Goal: Task Accomplishment & Management: Complete application form

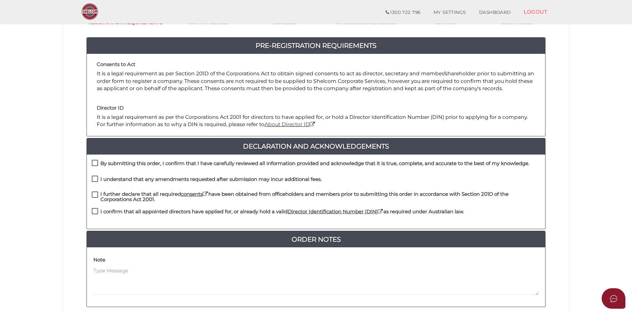
scroll to position [99, 0]
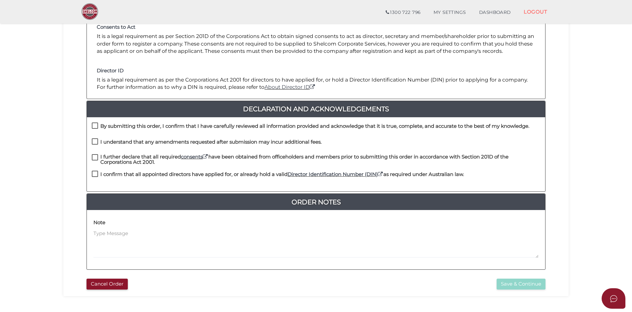
click at [93, 127] on label "By submitting this order, I confirm that I have carefully reviewed all informat…" at bounding box center [311, 128] width 438 height 8
checkbox input "true"
click at [92, 142] on label "I understand that any amendments requested after submission may incur additiona…" at bounding box center [207, 143] width 230 height 8
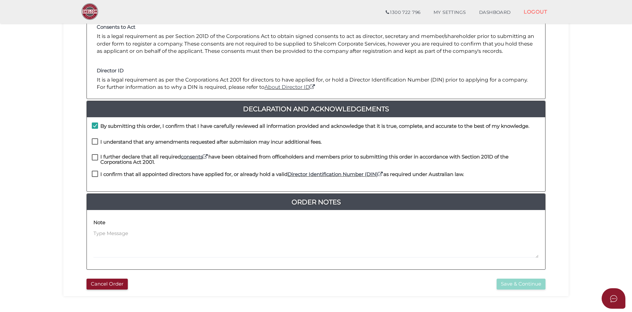
checkbox input "true"
click at [95, 157] on label "I further declare that all required consents have been obtained from officehold…" at bounding box center [316, 158] width 449 height 8
checkbox input "true"
click at [95, 172] on label "I confirm that all appointed directors have applied for, or already hold a vali…" at bounding box center [278, 176] width 372 height 8
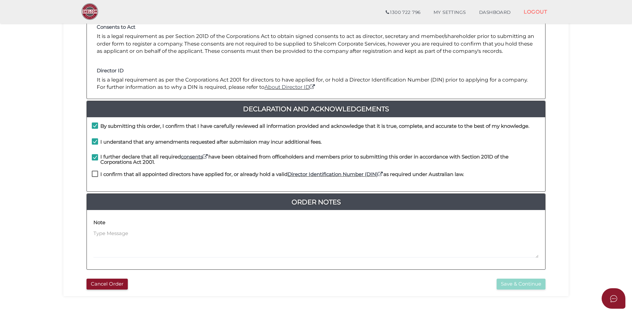
checkbox input "true"
click at [510, 284] on button "Save & Continue" at bounding box center [521, 284] width 49 height 11
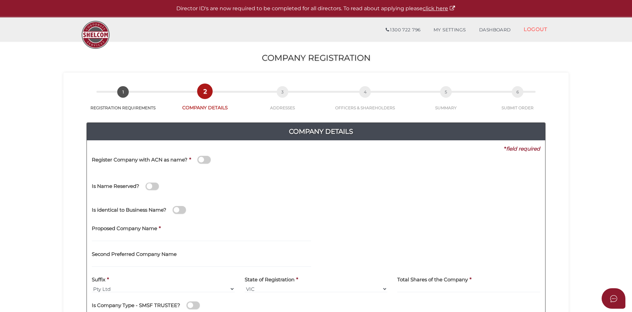
click at [231, 156] on div "Register Company with ACN as name? *" at bounding box center [206, 161] width 229 height 16
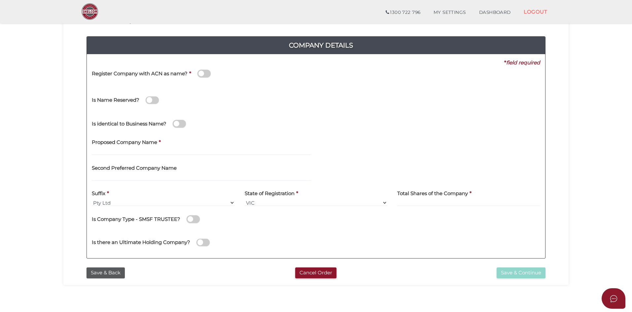
scroll to position [66, 0]
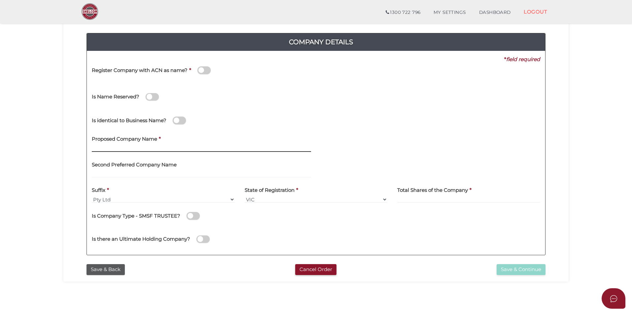
click at [171, 147] on input "text" at bounding box center [201, 148] width 219 height 7
type input "X"
type input "ZAM ZAM GROCERIES BROTHERS"
click at [409, 195] on label "Total Shares of the Company" at bounding box center [432, 190] width 71 height 14
click at [409, 200] on input at bounding box center [468, 199] width 143 height 7
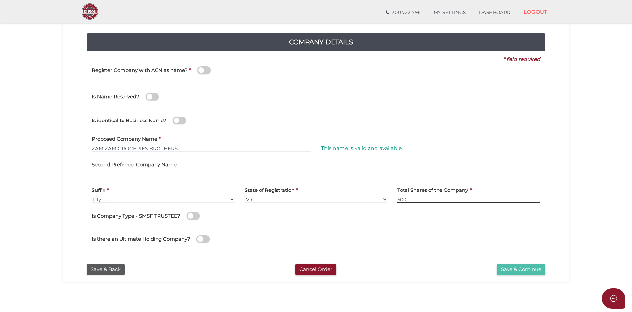
type input "500"
click at [527, 270] on button "Save & Continue" at bounding box center [521, 269] width 49 height 11
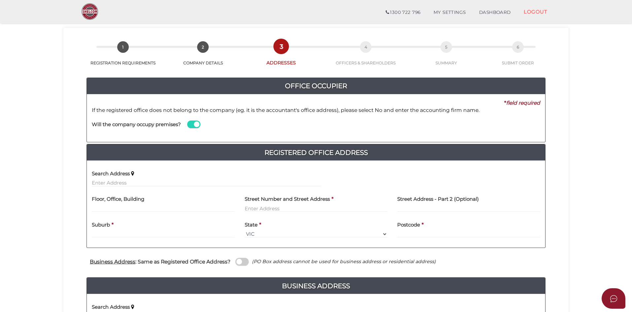
scroll to position [33, 0]
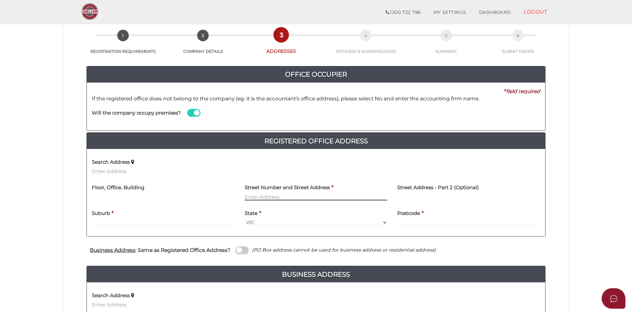
click at [255, 195] on input "text" at bounding box center [316, 196] width 143 height 7
click at [128, 172] on input "text" at bounding box center [206, 171] width 229 height 7
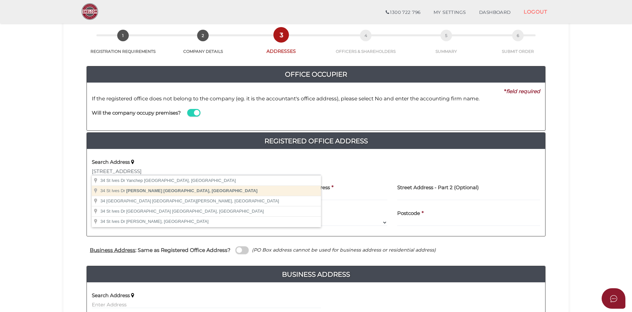
type input "34 St Ives Dr, Narre Warren South VIC, Australia"
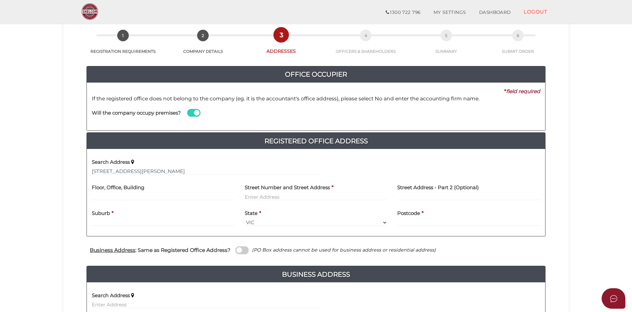
type input "34 Saint Ives Drive"
type input "Narre Warren South"
select select "VIC"
type input "3805"
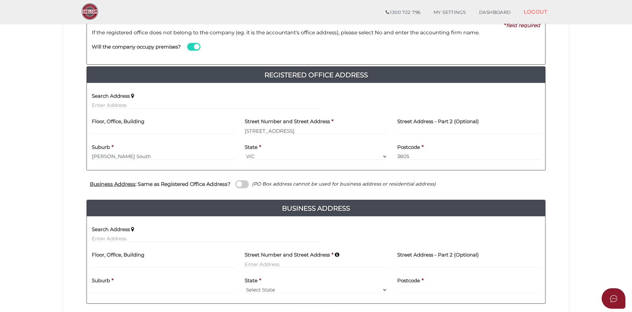
scroll to position [132, 0]
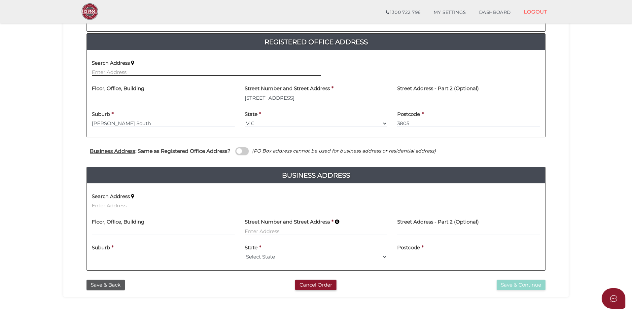
click at [135, 71] on input "text" at bounding box center [206, 72] width 229 height 7
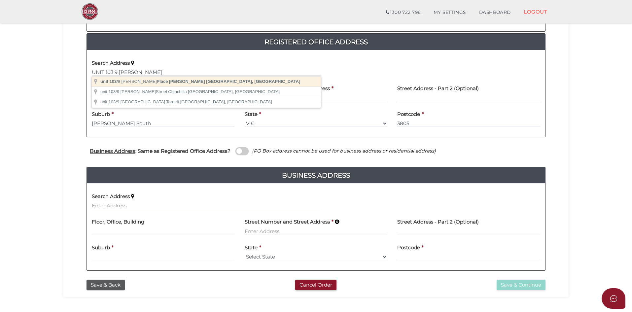
type input "unit 103/9 Gower Place, Clyde North VIC, Australia"
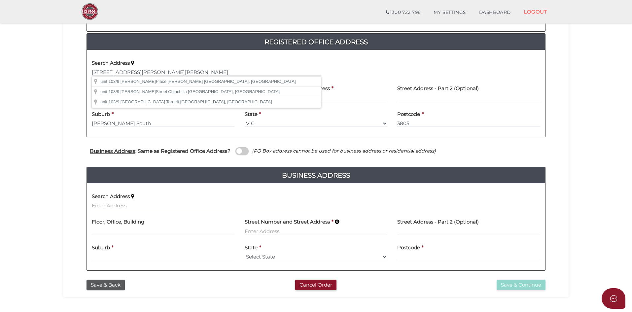
type input "unit 103"
type input "9 Gower Place"
type input "Clyde North"
select select "VIC"
type input "3978"
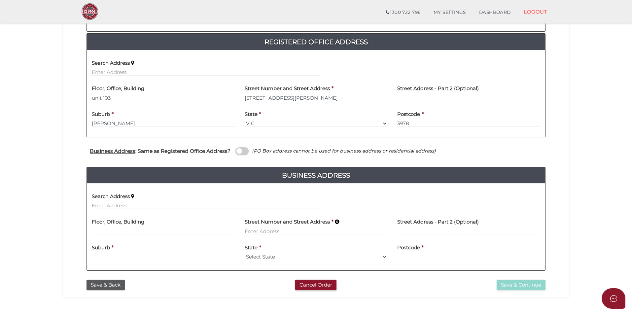
click at [138, 205] on input "text" at bounding box center [206, 205] width 229 height 7
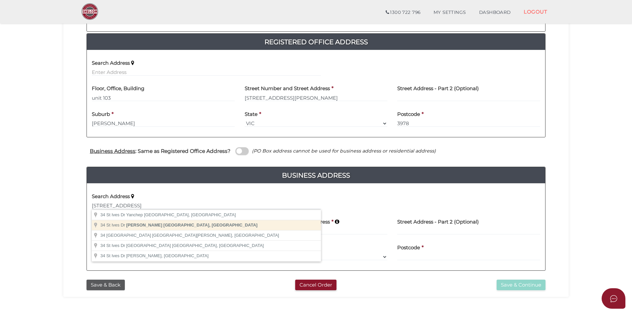
type input "34 St Ives Dr, Narre Warren South VIC, Australia"
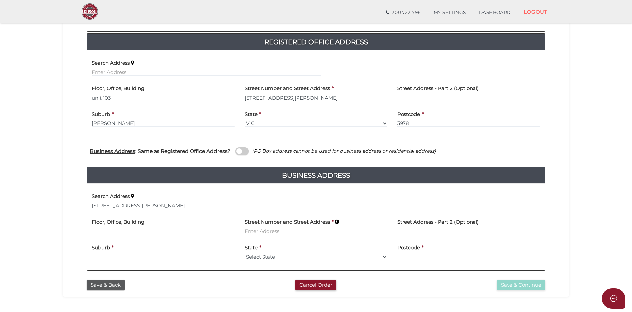
type input "34 Saint Ives Drive"
type input "Narre Warren South"
select select "VIC"
type input "3805"
click at [518, 284] on button "Save & Continue" at bounding box center [521, 285] width 49 height 11
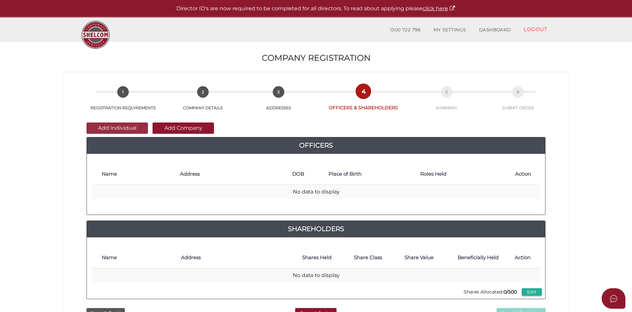
click at [123, 126] on button "Add Individual" at bounding box center [117, 128] width 61 height 11
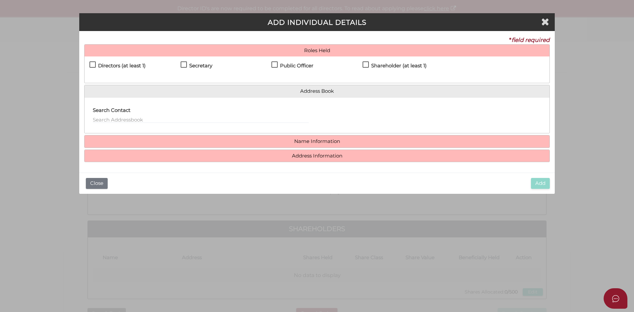
click at [89, 62] on div "Directors (at least 1) Secretary Public Officer Member Shareholder (at least 1)" at bounding box center [317, 70] width 465 height 26
click at [91, 63] on label "Directors (at least 1)" at bounding box center [118, 67] width 56 height 8
checkbox input "true"
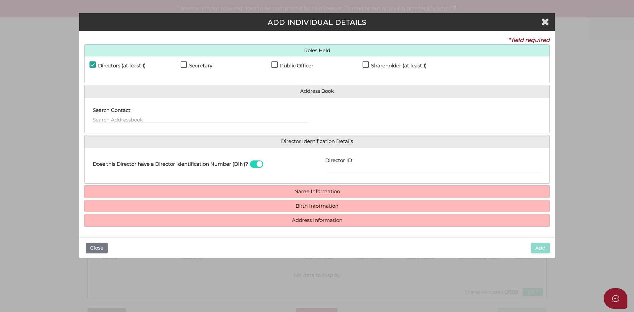
drag, startPoint x: 185, startPoint y: 62, endPoint x: 259, endPoint y: 65, distance: 74.7
click at [184, 63] on label "Secretary" at bounding box center [197, 67] width 32 height 8
checkbox input "true"
click at [277, 63] on label "Public Officer" at bounding box center [293, 67] width 42 height 8
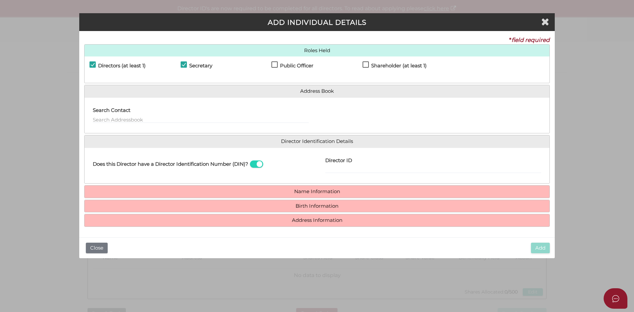
checkbox input "true"
click at [369, 63] on label "Shareholder (at least 1)" at bounding box center [395, 67] width 64 height 8
checkbox input "true"
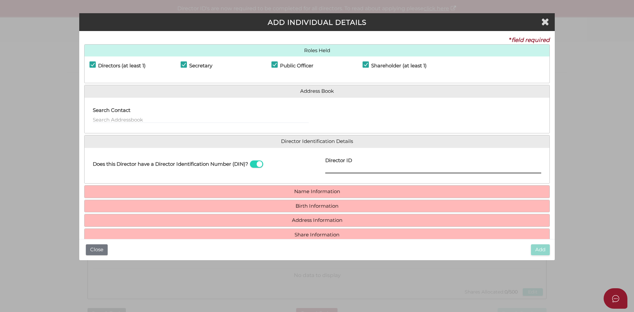
drag, startPoint x: 368, startPoint y: 166, endPoint x: 358, endPoint y: 167, distance: 10.0
paste input "036 14483 17209"
type input "036 14483 17209"
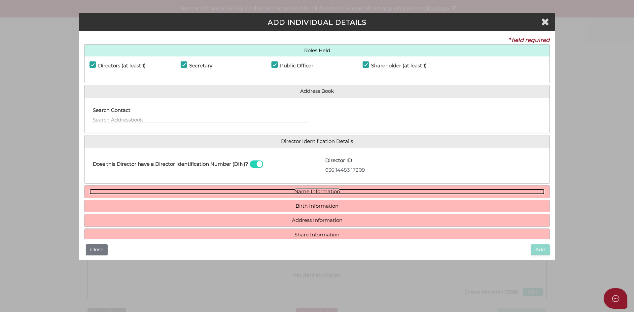
click at [324, 189] on link "Name Information" at bounding box center [317, 192] width 455 height 6
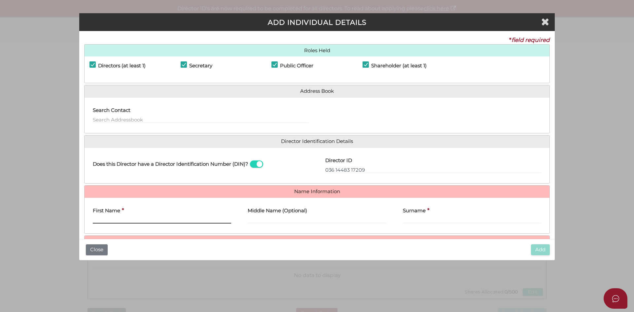
click at [168, 219] on input "First Name" at bounding box center [162, 219] width 138 height 7
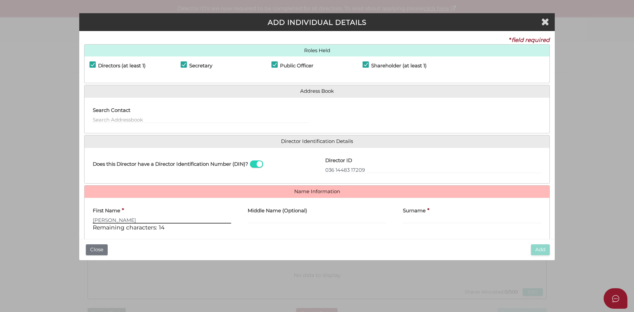
type input "FARHAD"
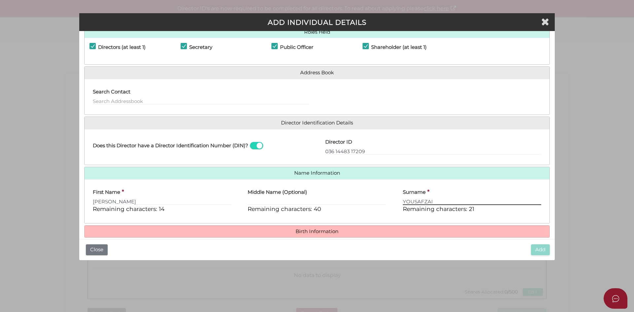
scroll to position [33, 0]
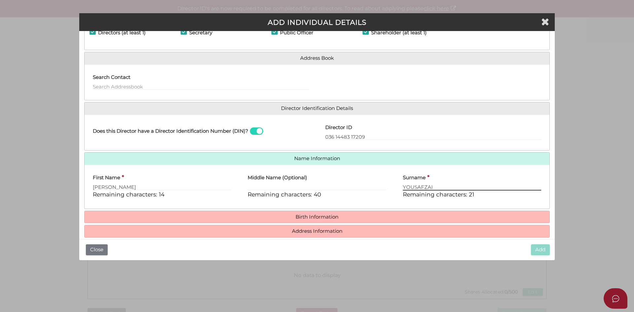
type input "YOUSAFZAI"
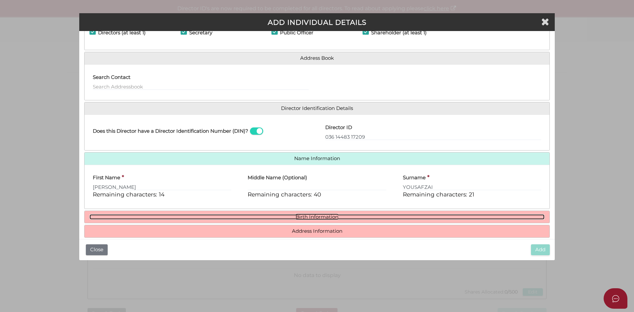
click at [323, 217] on link "Birth Information" at bounding box center [317, 217] width 455 height 6
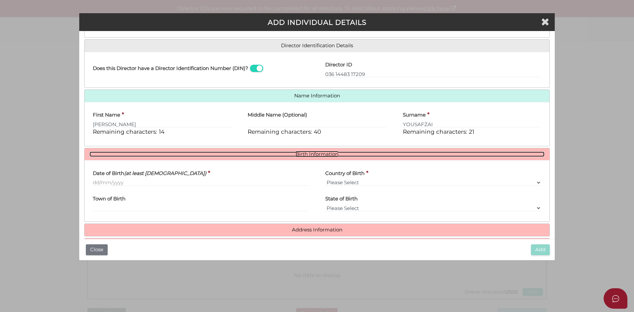
scroll to position [99, 0]
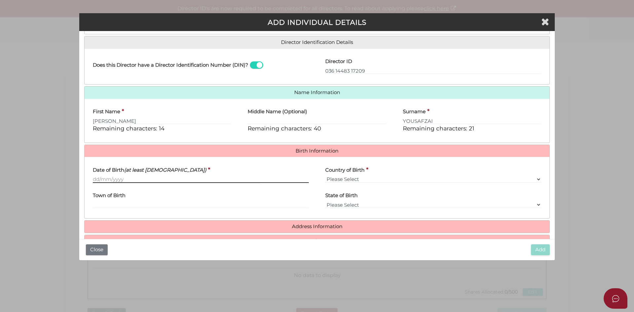
click at [131, 179] on input "Date of Birth (at least 18 years old)" at bounding box center [201, 179] width 216 height 7
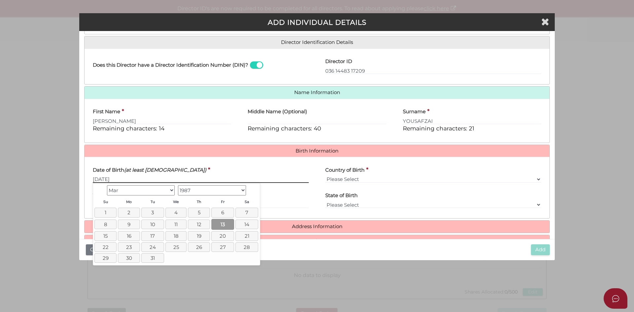
type input "13/03/1987"
click at [215, 225] on link "13" at bounding box center [222, 224] width 23 height 11
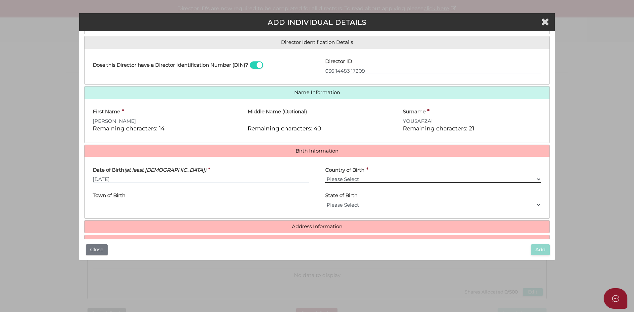
click at [334, 181] on select "Please Select v Australia Afghanistan Albania Algeria American Samoa Andorra An…" at bounding box center [433, 179] width 216 height 7
select select "Afghanistan"
click at [325, 176] on select "Please Select v Australia Afghanistan Albania Algeria American Samoa Andorra An…" at bounding box center [433, 179] width 216 height 7
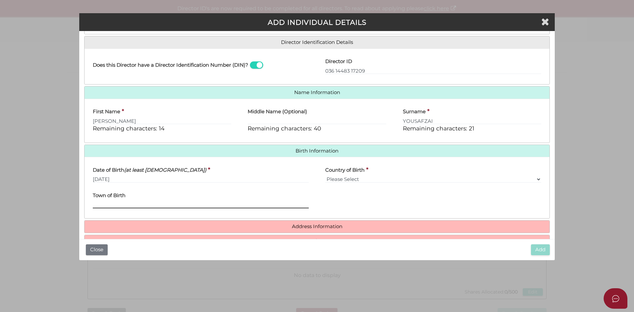
click at [127, 202] on input "Town of Birth" at bounding box center [201, 204] width 216 height 7
type input "KUNAR"
click at [320, 223] on h4 "Address Information" at bounding box center [317, 227] width 465 height 12
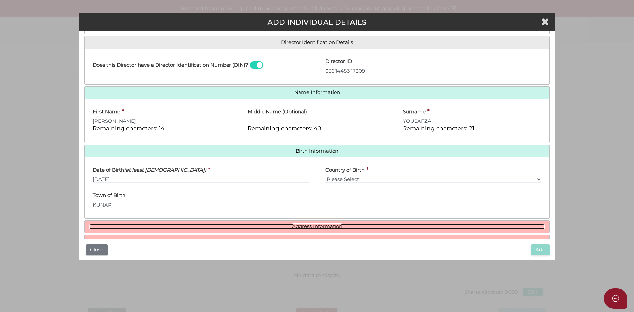
click at [321, 225] on link "Address Information" at bounding box center [317, 227] width 455 height 6
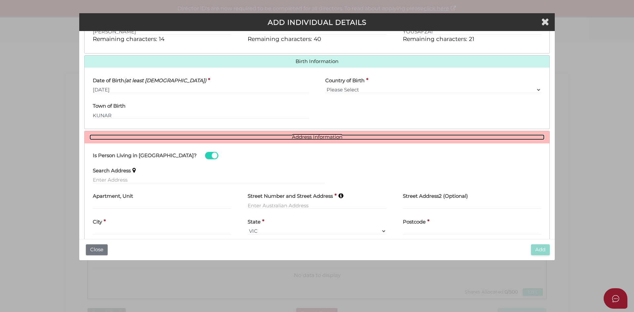
scroll to position [198, 0]
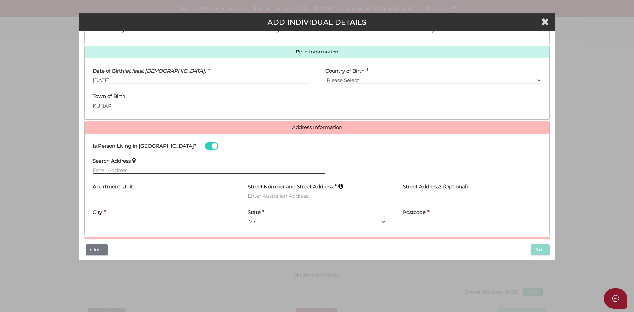
click at [107, 170] on input "text" at bounding box center [209, 170] width 233 height 7
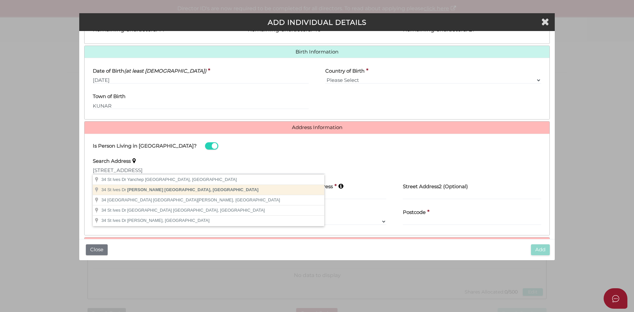
type input "34 St Ives Dr, Narre Warren South VIC, Australia"
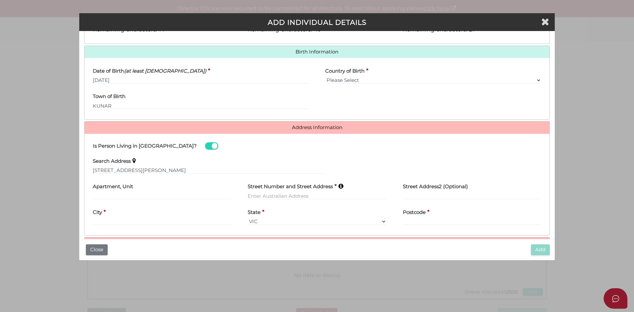
type input "34 Saint Ives Drive"
type input "Narre Warren South"
select select "VIC"
type input "3805"
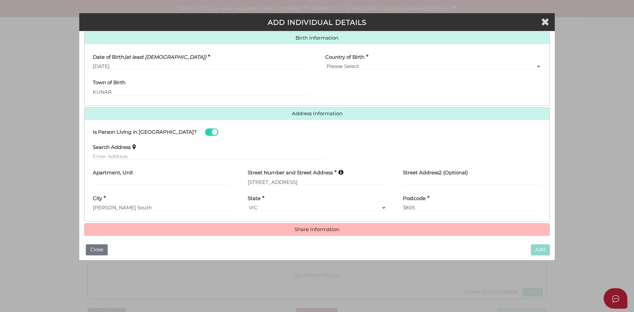
scroll to position [219, 0]
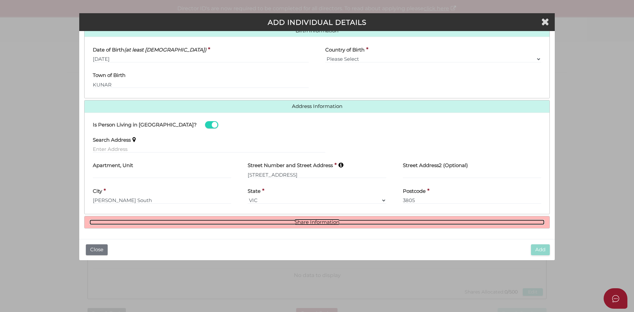
click at [313, 223] on link "Share Information" at bounding box center [317, 223] width 455 height 6
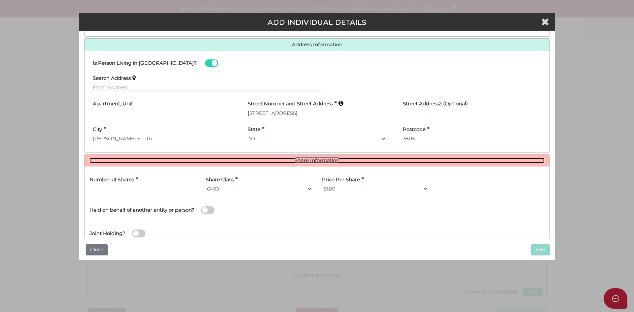
scroll to position [285, 0]
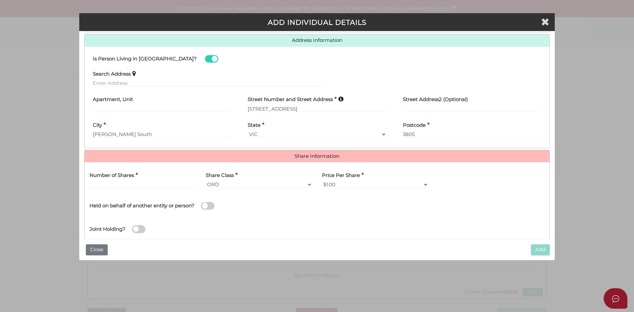
click at [132, 178] on h4 "Number of Shares" at bounding box center [112, 176] width 45 height 6
click at [136, 184] on input "text" at bounding box center [143, 184] width 106 height 7
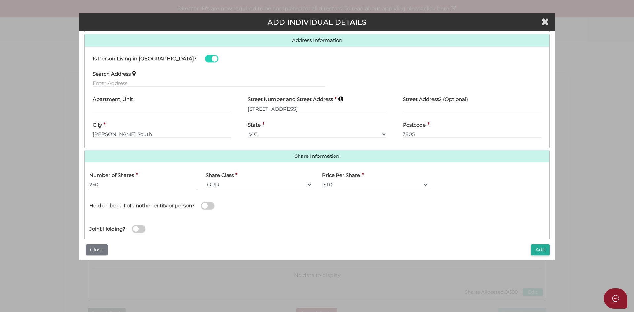
type input "250"
click at [540, 249] on button "Add" at bounding box center [540, 250] width 19 height 11
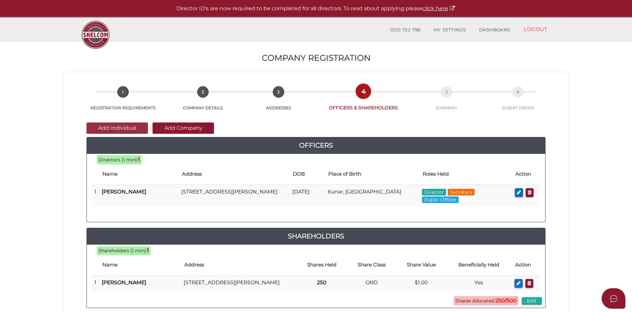
click at [108, 126] on button "Add Individual" at bounding box center [117, 128] width 61 height 11
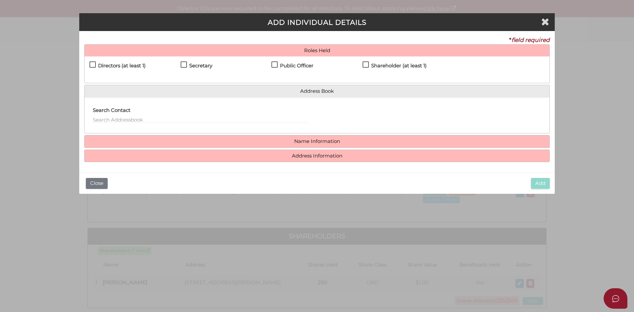
click at [115, 66] on h4 "Directors (at least 1)" at bounding box center [122, 66] width 48 height 6
checkbox input "true"
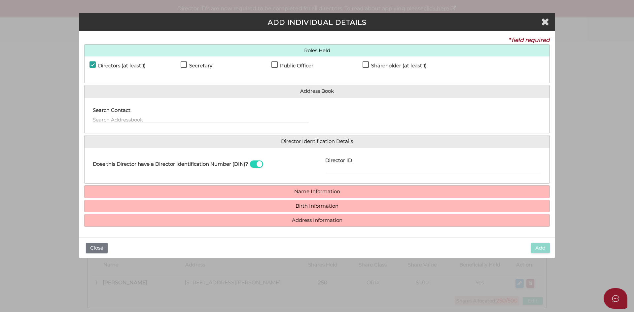
click at [185, 63] on label "Secretary" at bounding box center [197, 67] width 32 height 8
checkbox input "true"
click at [367, 63] on label "Shareholder (at least 1)" at bounding box center [395, 67] width 64 height 8
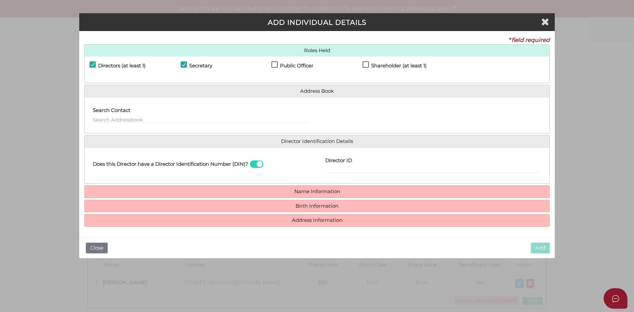
checkbox input "true"
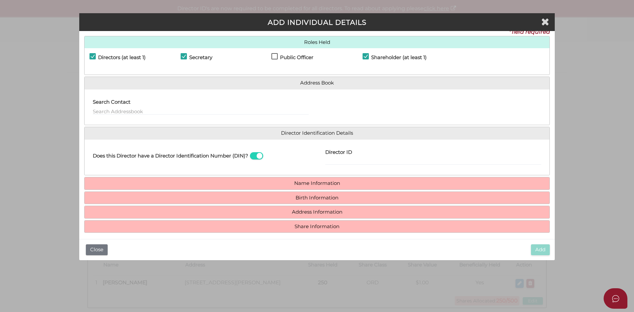
scroll to position [13, 0]
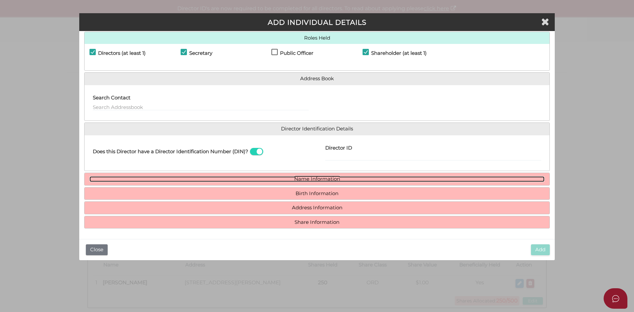
click at [326, 177] on link "Name Information" at bounding box center [317, 179] width 455 height 6
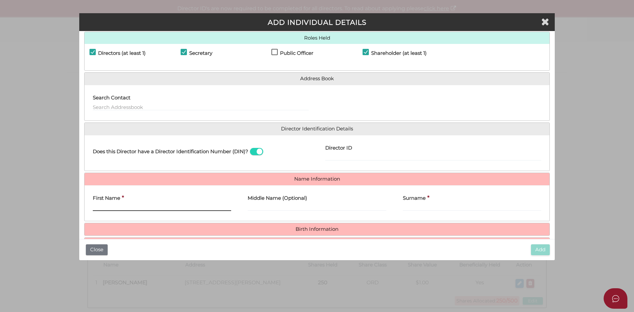
click at [134, 207] on input "First Name" at bounding box center [162, 207] width 138 height 7
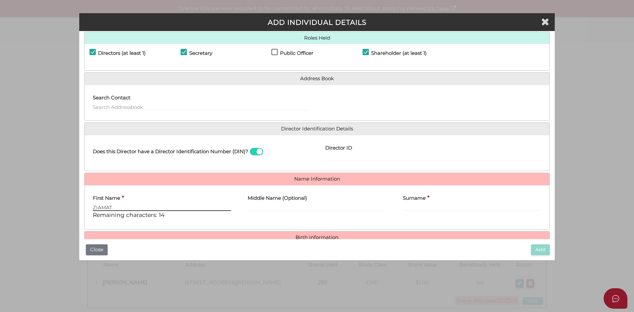
type input "ZIAMAT"
type input "KHAN"
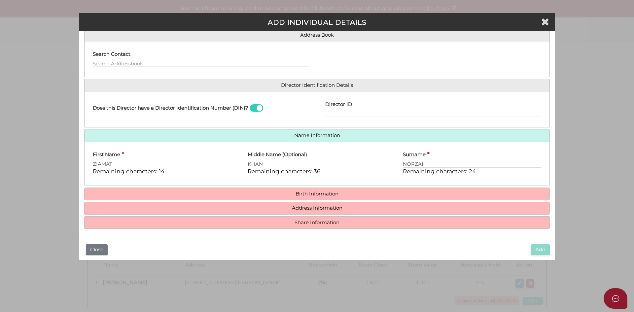
scroll to position [57, 0]
type input "NORZAI"
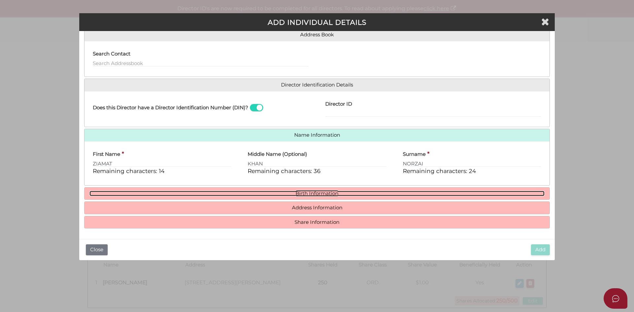
click at [301, 192] on link "Birth Information" at bounding box center [317, 194] width 455 height 6
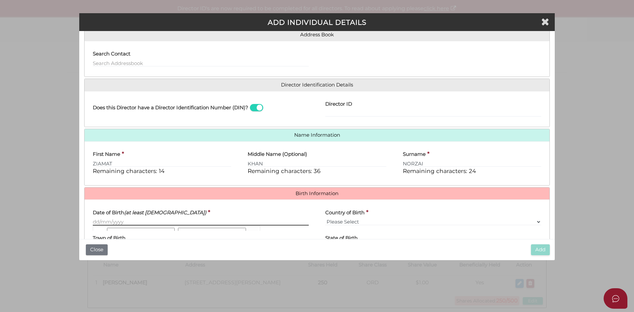
click at [122, 219] on input "Date of Birth (at least [DEMOGRAPHIC_DATA])" at bounding box center [201, 221] width 216 height 7
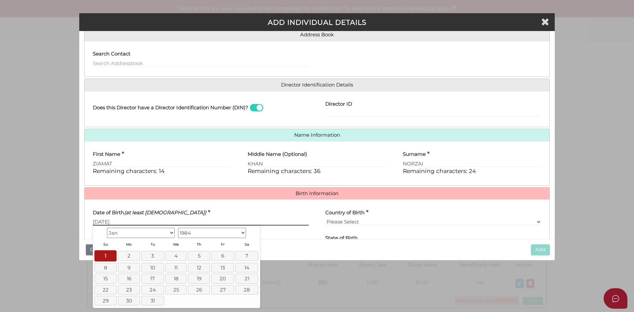
type input "[DATE]"
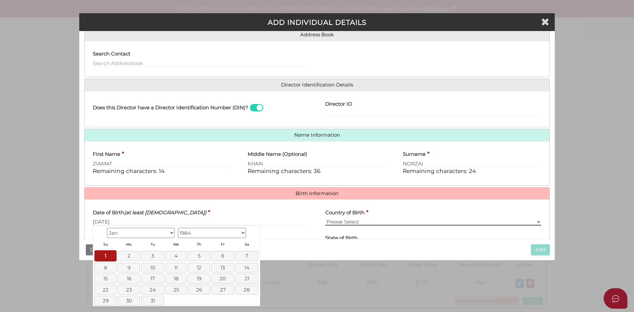
click at [346, 219] on select "Please Select v [GEOGRAPHIC_DATA] [GEOGRAPHIC_DATA] [GEOGRAPHIC_DATA] [GEOGRAPH…" at bounding box center [433, 221] width 216 height 7
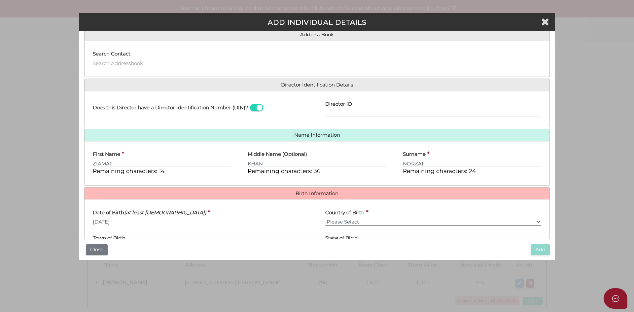
select select "[GEOGRAPHIC_DATA]"
click at [325, 218] on select "Please Select v [GEOGRAPHIC_DATA] [GEOGRAPHIC_DATA] [GEOGRAPHIC_DATA] [GEOGRAPH…" at bounding box center [433, 221] width 216 height 7
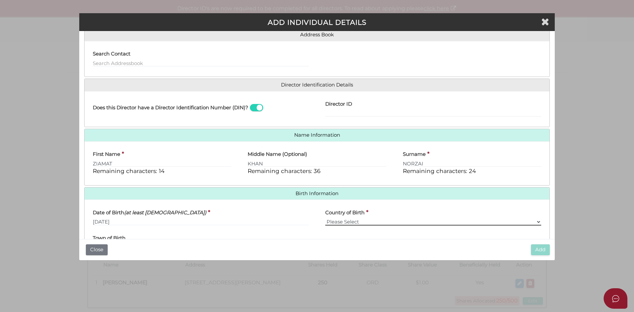
scroll to position [90, 0]
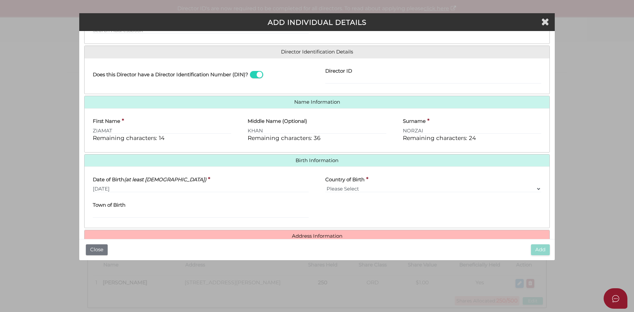
click at [135, 207] on div "Town of Birth" at bounding box center [201, 208] width 216 height 21
click at [117, 213] on input "Town of Birth" at bounding box center [201, 214] width 216 height 7
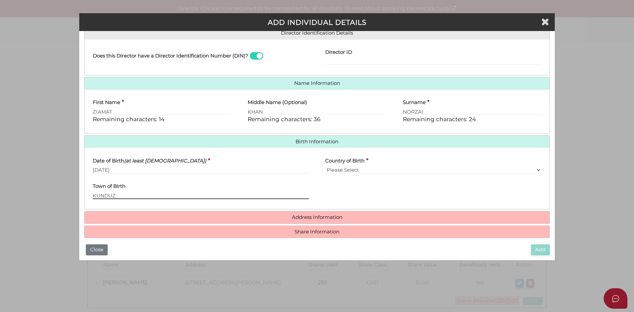
scroll to position [118, 0]
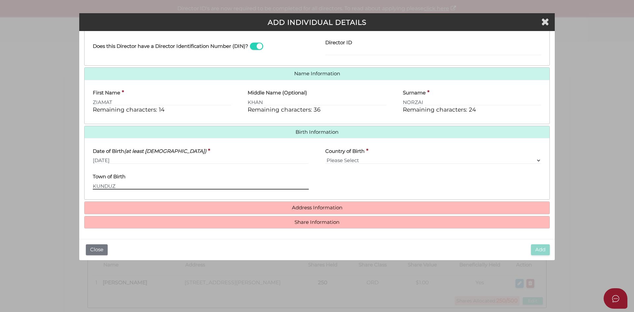
type input "KUNDUZ"
click at [335, 204] on h4 "Address Information" at bounding box center [317, 208] width 465 height 12
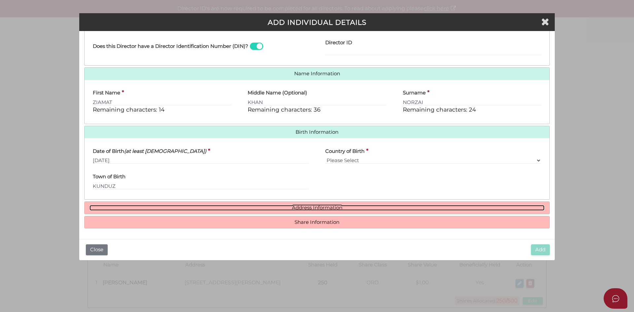
click at [335, 206] on link "Address Information" at bounding box center [317, 208] width 455 height 6
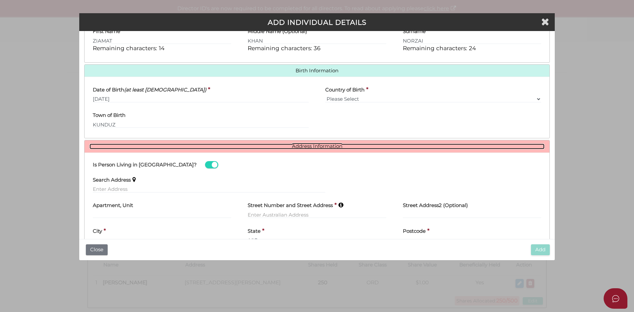
scroll to position [184, 0]
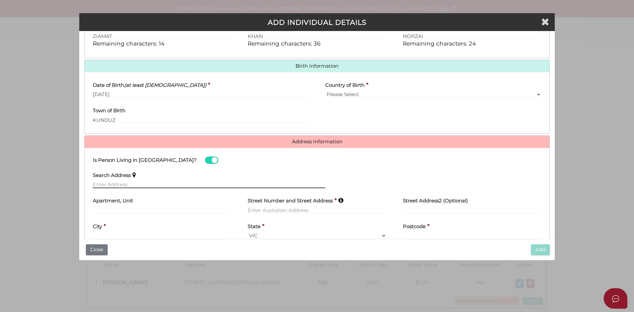
click at [121, 182] on input "text" at bounding box center [209, 184] width 233 height 7
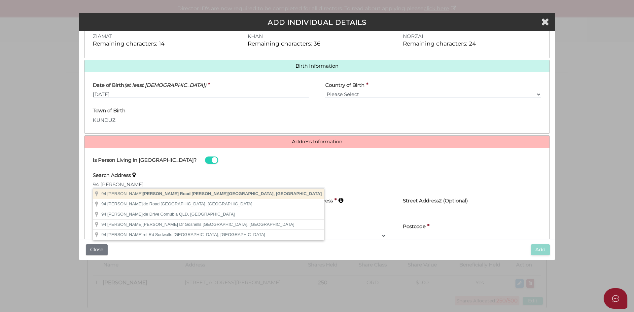
type input "94 Anaconda Road, Narre Warren VIC, Australia"
type input "94 Anaconda Road"
type input "Narre Warren"
select select "VIC"
type input "3805"
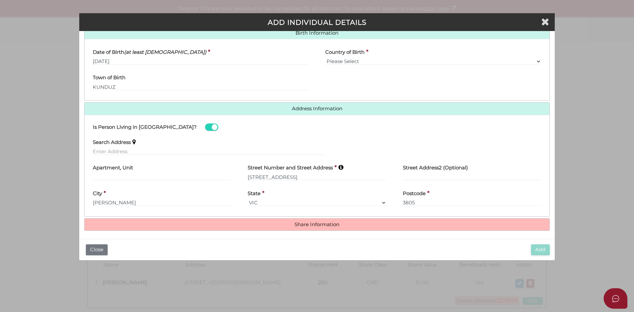
scroll to position [219, 0]
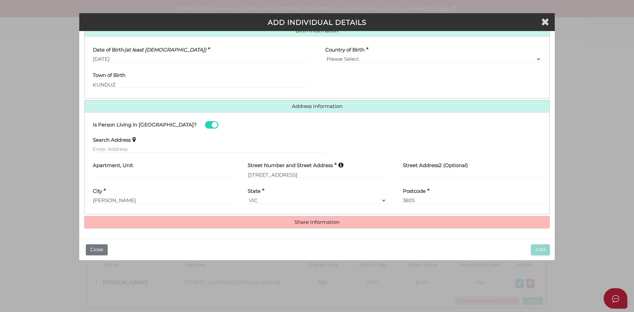
click at [328, 219] on h4 "Share Information" at bounding box center [317, 222] width 465 height 12
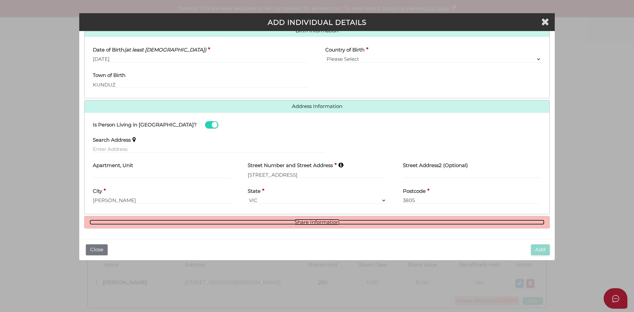
click at [329, 220] on link "Share Information" at bounding box center [317, 223] width 455 height 6
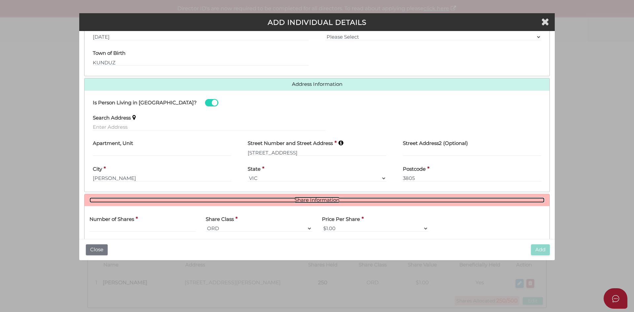
scroll to position [285, 0]
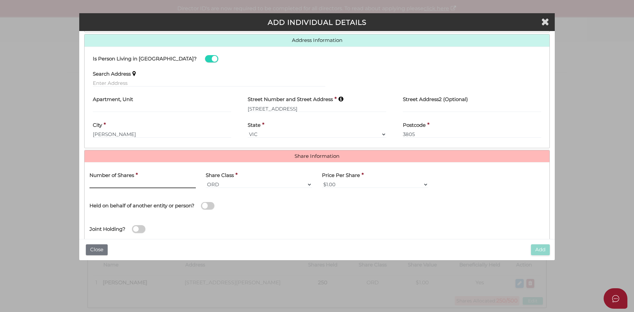
click at [110, 186] on input "text" at bounding box center [143, 184] width 106 height 7
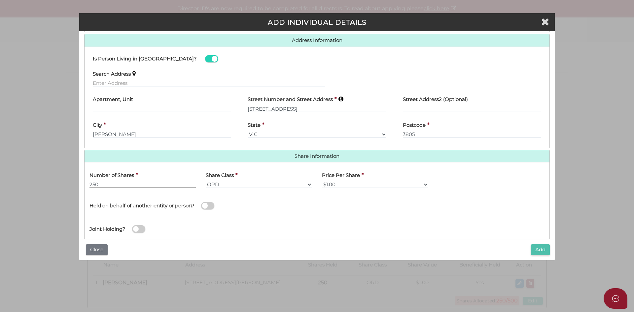
type input "250"
click at [537, 250] on button "Add" at bounding box center [540, 250] width 19 height 11
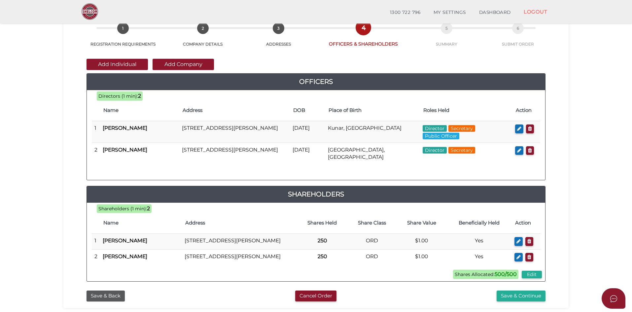
scroll to position [99, 0]
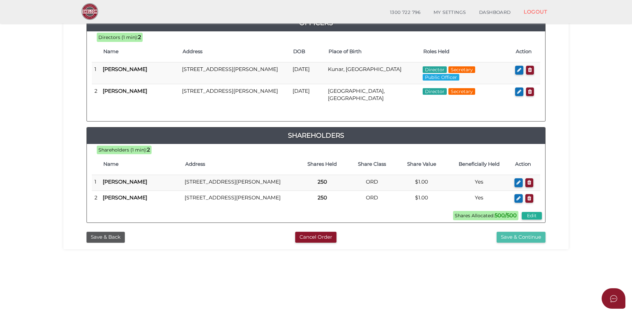
click at [526, 243] on button "Save & Continue" at bounding box center [521, 237] width 49 height 11
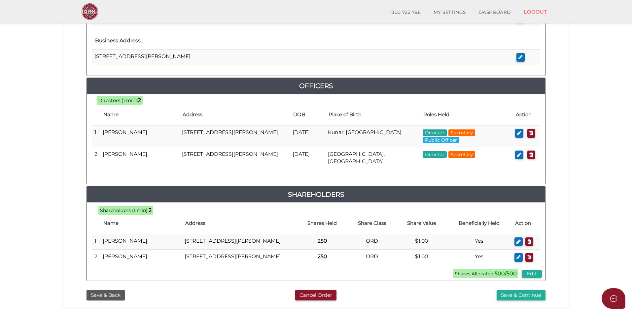
scroll to position [316, 0]
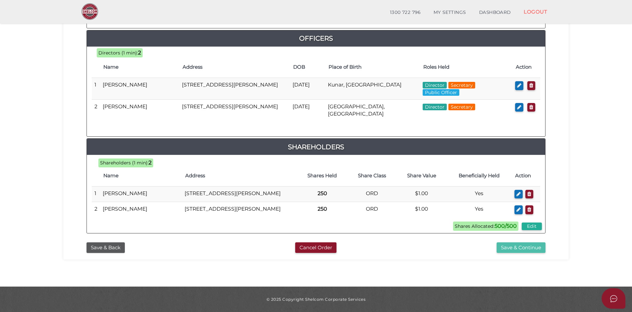
click at [530, 246] on button "Save & Continue" at bounding box center [521, 248] width 49 height 11
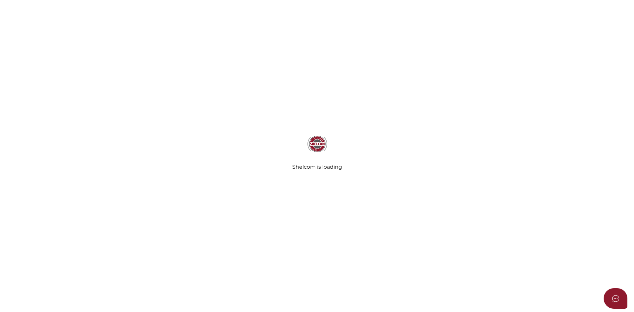
select select "Comb Binding"
radio input "true"
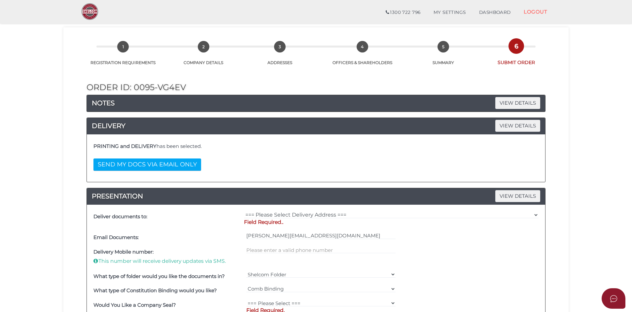
scroll to position [66, 0]
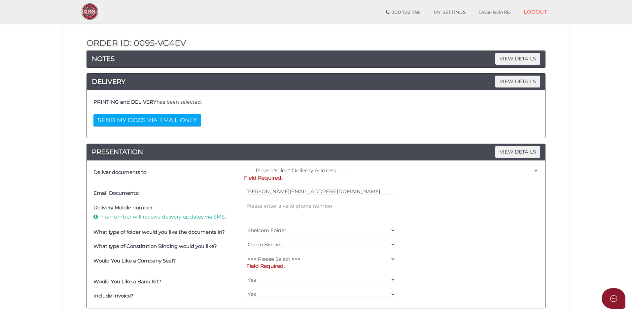
click at [265, 168] on select "=== Please Select Delivery Address === (User Address - [PERSON_NAME]) [STREET_A…" at bounding box center [391, 170] width 295 height 7
select select "0"
click at [244, 167] on select "=== Please Select Delivery Address === (User Address - [PERSON_NAME]) [STREET_A…" at bounding box center [391, 170] width 295 height 7
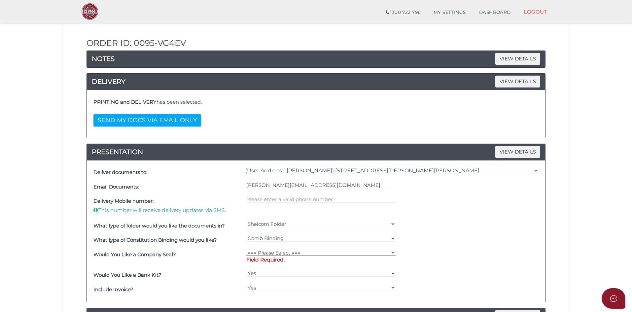
click at [280, 253] on select "=== Please Select === Fold Seal $50 No Seal" at bounding box center [321, 252] width 150 height 7
click at [246, 249] on select "=== Please Select === Fold Seal $50 No Seal" at bounding box center [321, 252] width 150 height 7
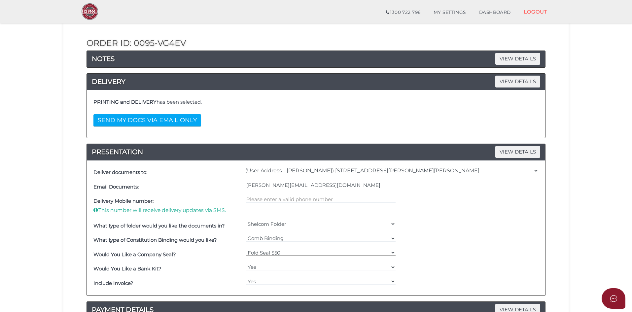
click at [275, 251] on select "=== Please Select === Fold Seal $50 No Seal" at bounding box center [321, 252] width 150 height 7
select select "0"
click at [246, 249] on select "=== Please Select === Fold Seal $50 No Seal" at bounding box center [321, 252] width 150 height 7
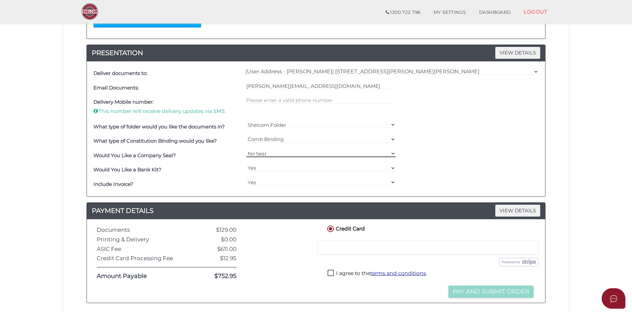
scroll to position [198, 0]
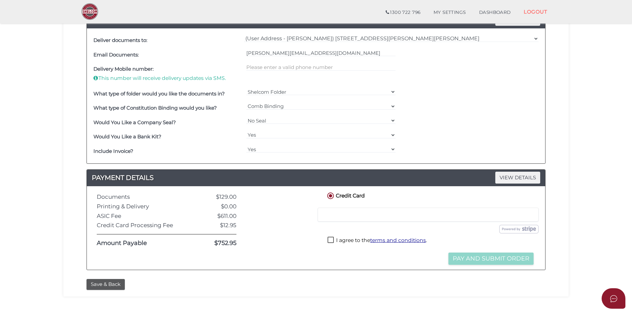
click at [332, 238] on label "I agree to the terms and conditions ." at bounding box center [377, 241] width 99 height 8
checkbox input "true"
click at [486, 259] on button "Pay and Submit Order" at bounding box center [491, 259] width 85 height 12
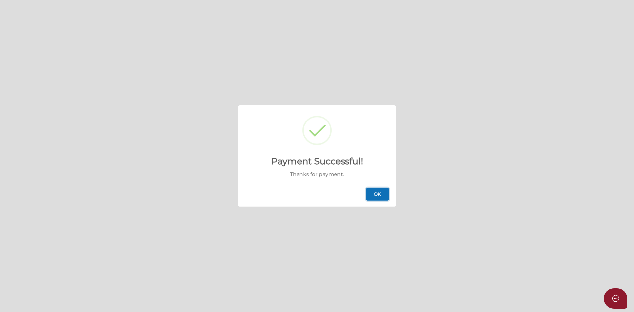
click at [380, 188] on button "OK" at bounding box center [377, 194] width 23 height 13
